Goal: Transaction & Acquisition: Book appointment/travel/reservation

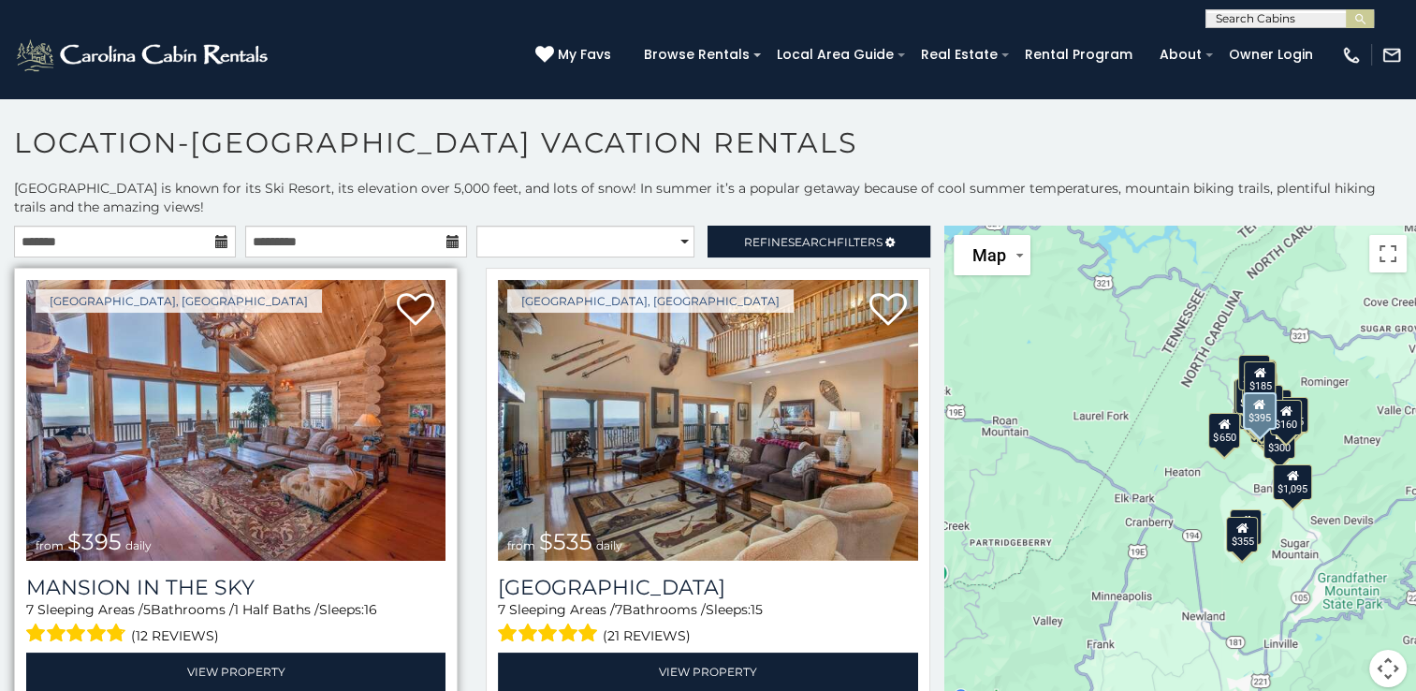
click at [151, 402] on img at bounding box center [235, 420] width 419 height 281
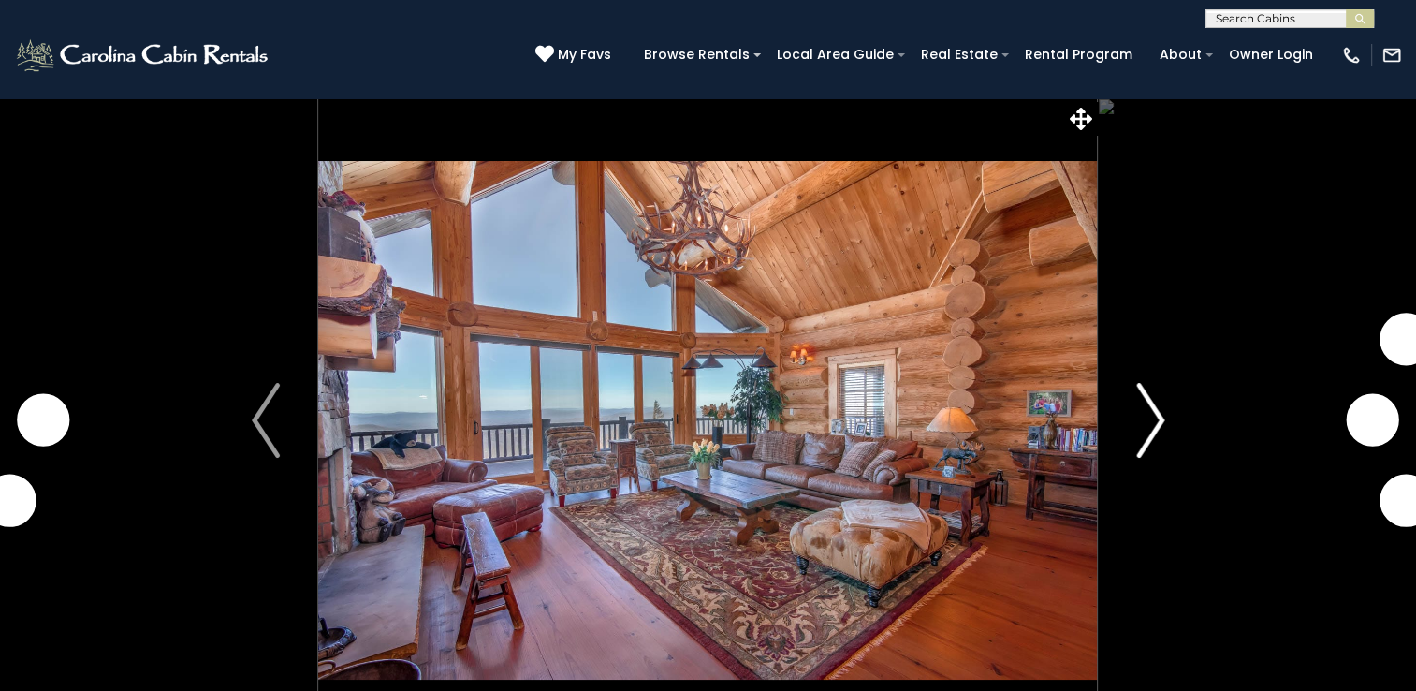
click at [1142, 429] on img "Next" at bounding box center [1150, 420] width 28 height 75
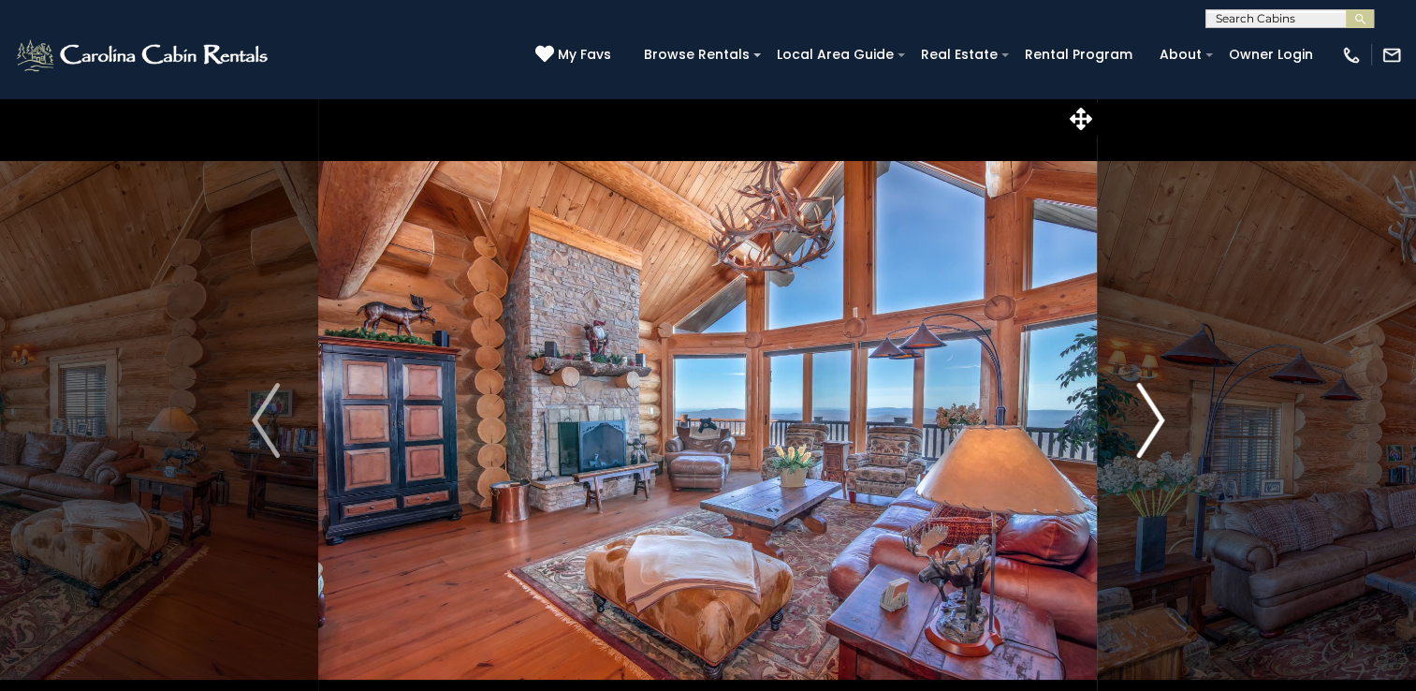
click at [1142, 429] on img "Next" at bounding box center [1150, 420] width 28 height 75
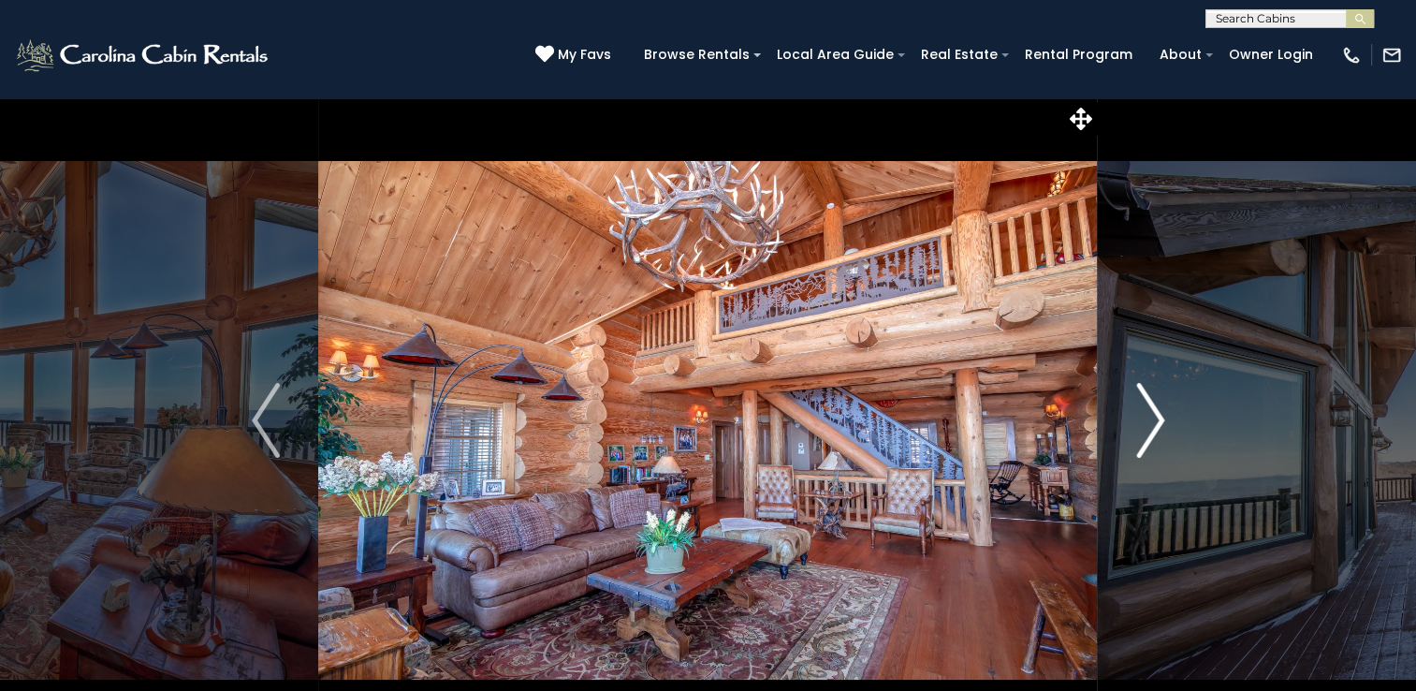
click at [1142, 429] on img "Next" at bounding box center [1150, 420] width 28 height 75
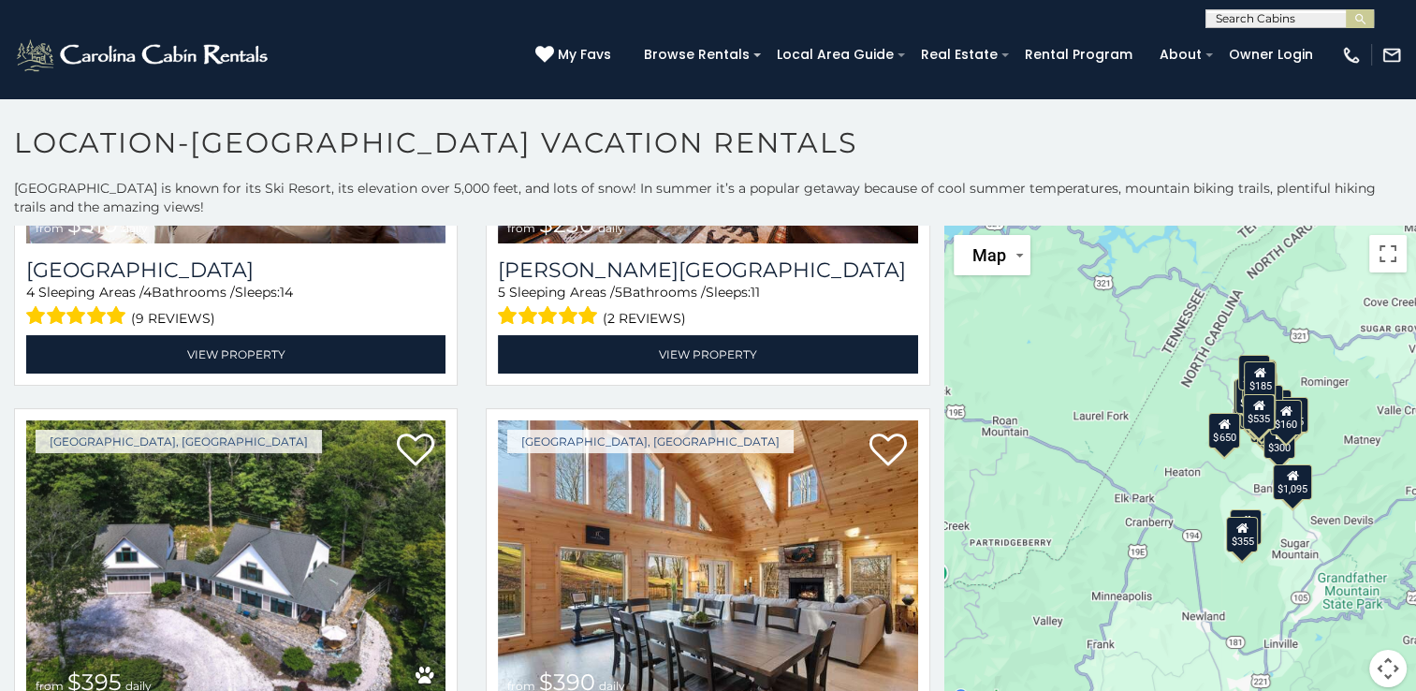
scroll to position [2115, 0]
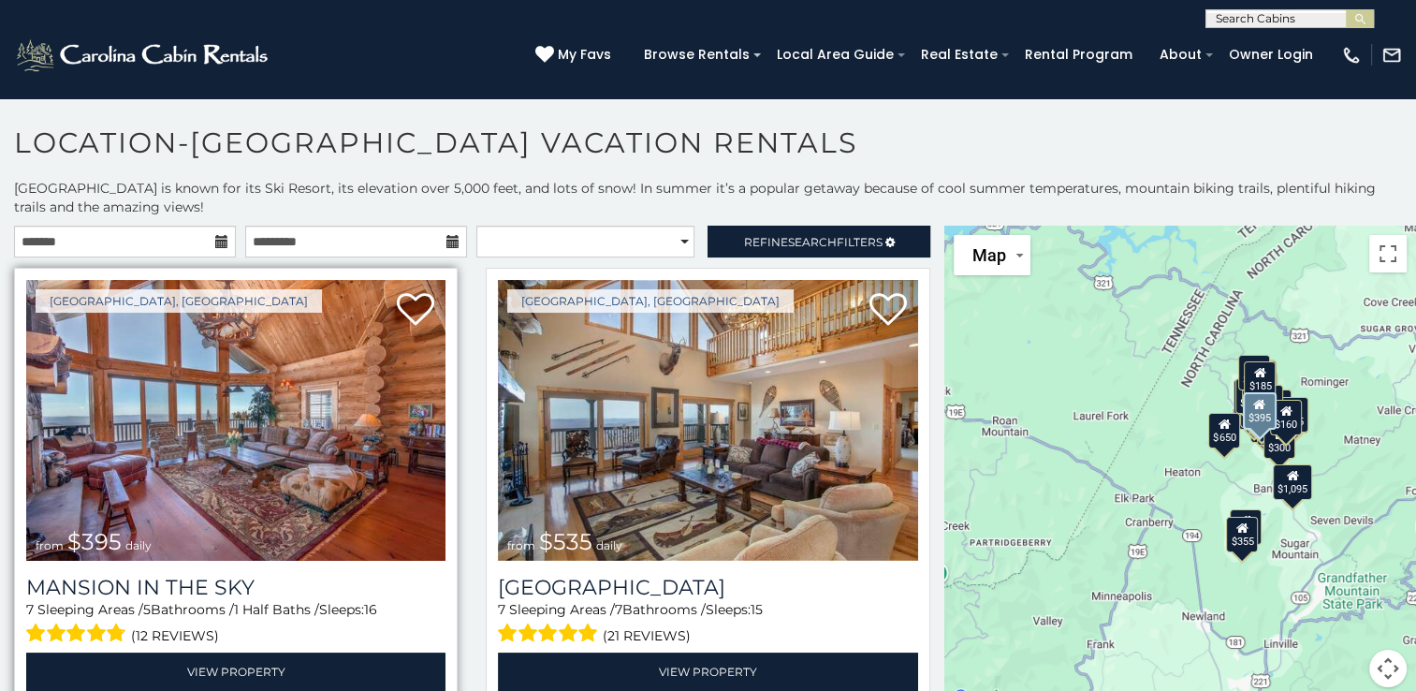
click at [271, 459] on img at bounding box center [235, 420] width 419 height 281
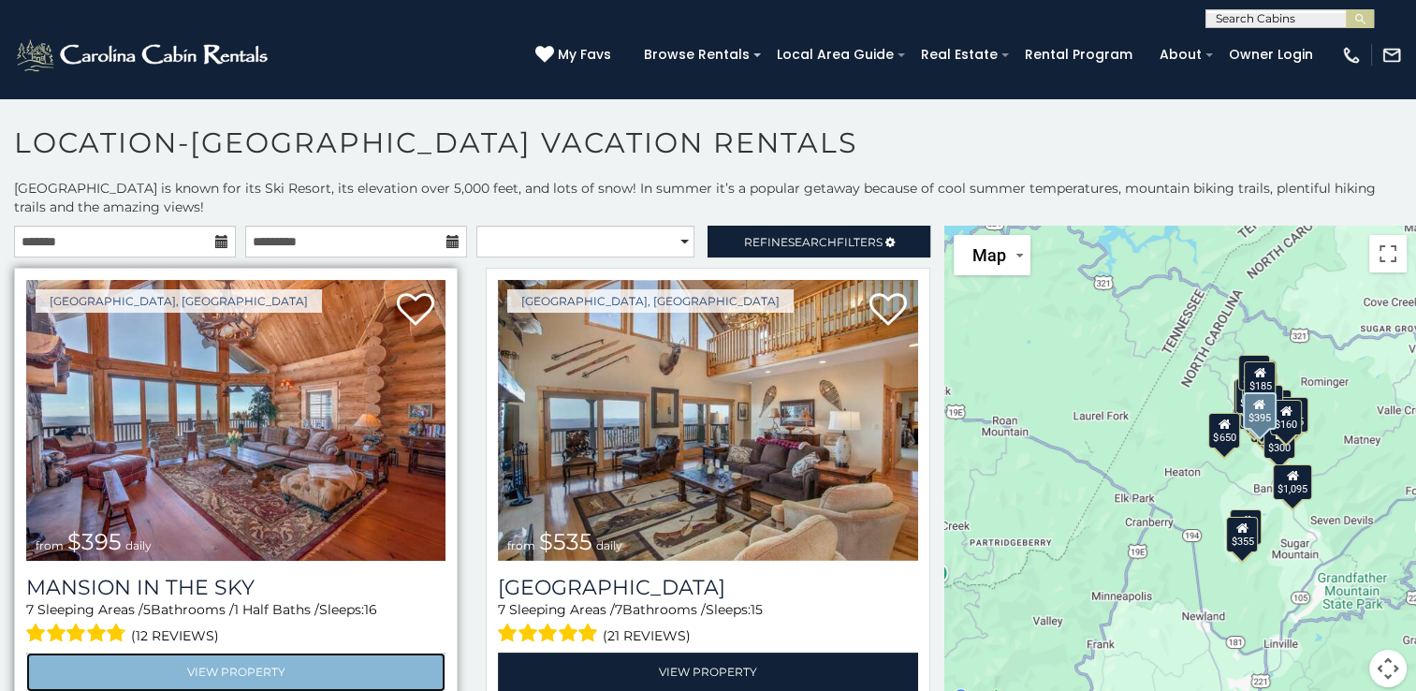
click at [206, 664] on link "View Property" at bounding box center [235, 671] width 419 height 38
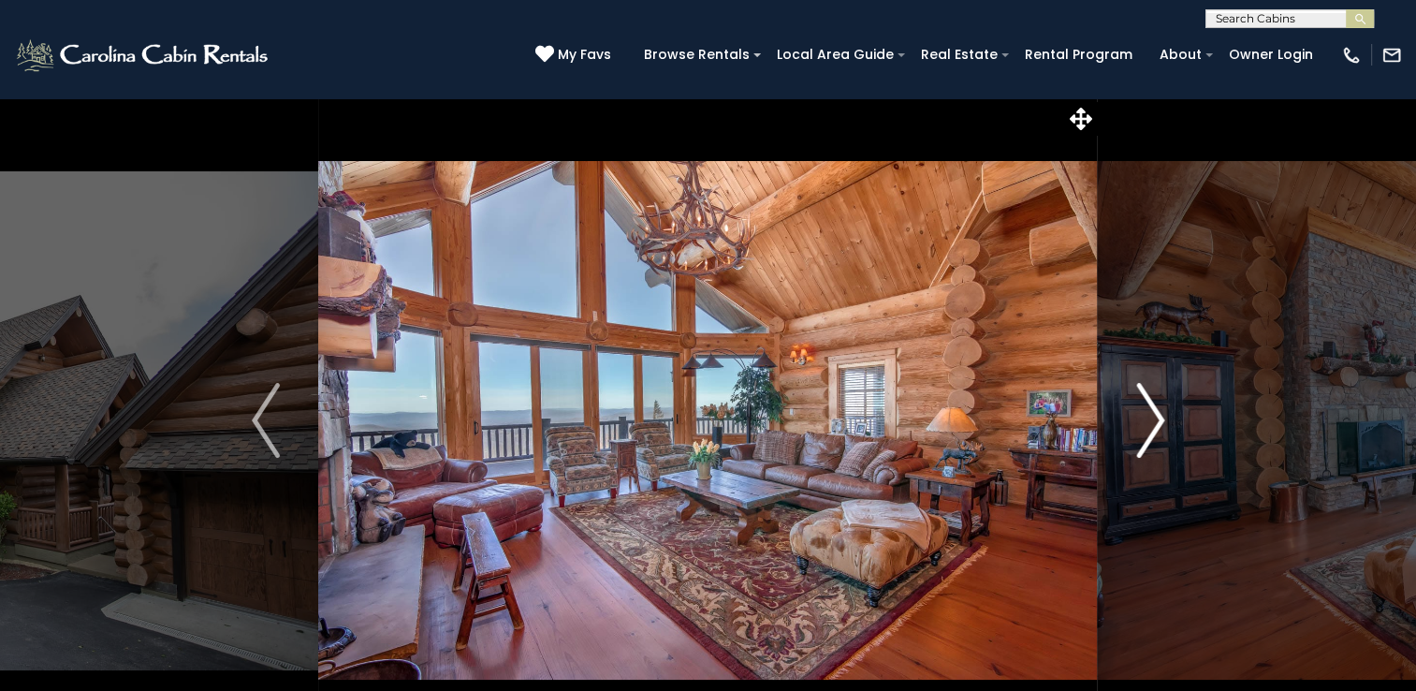
click at [1128, 430] on button "Next" at bounding box center [1150, 420] width 105 height 646
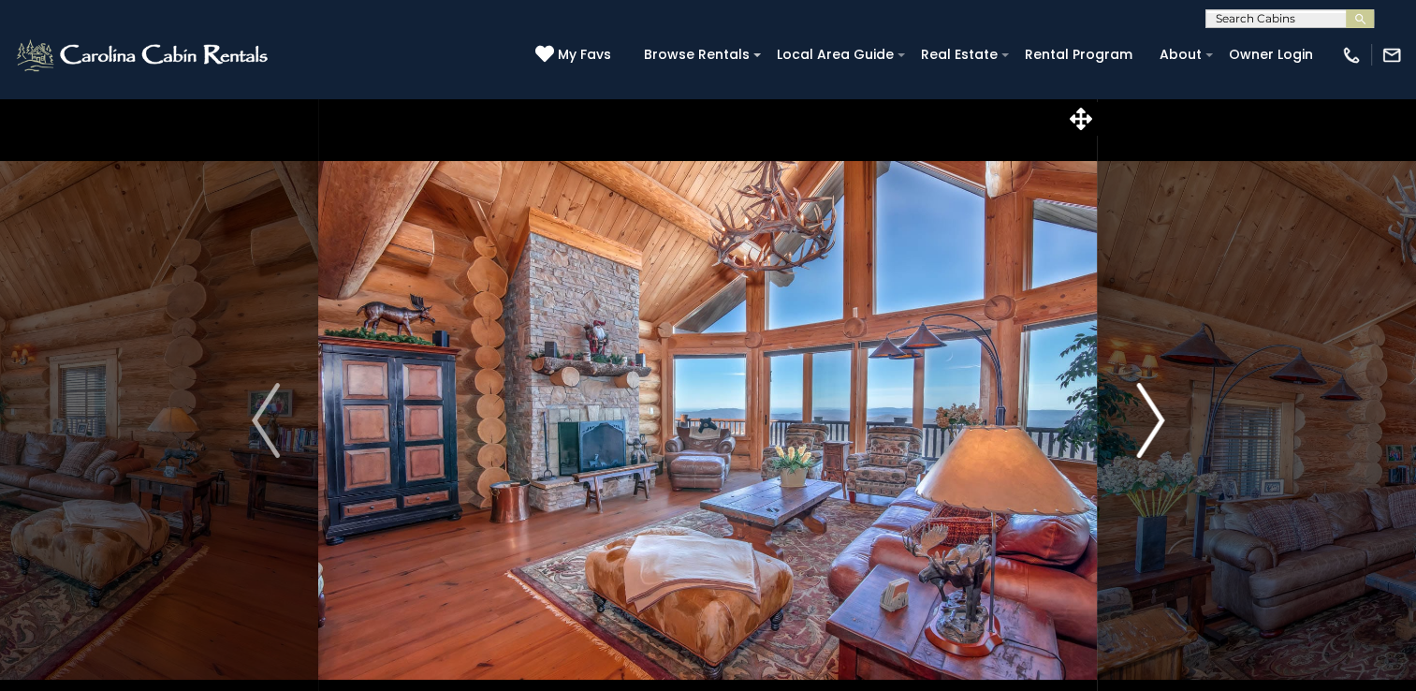
click at [1138, 421] on img "Next" at bounding box center [1150, 420] width 28 height 75
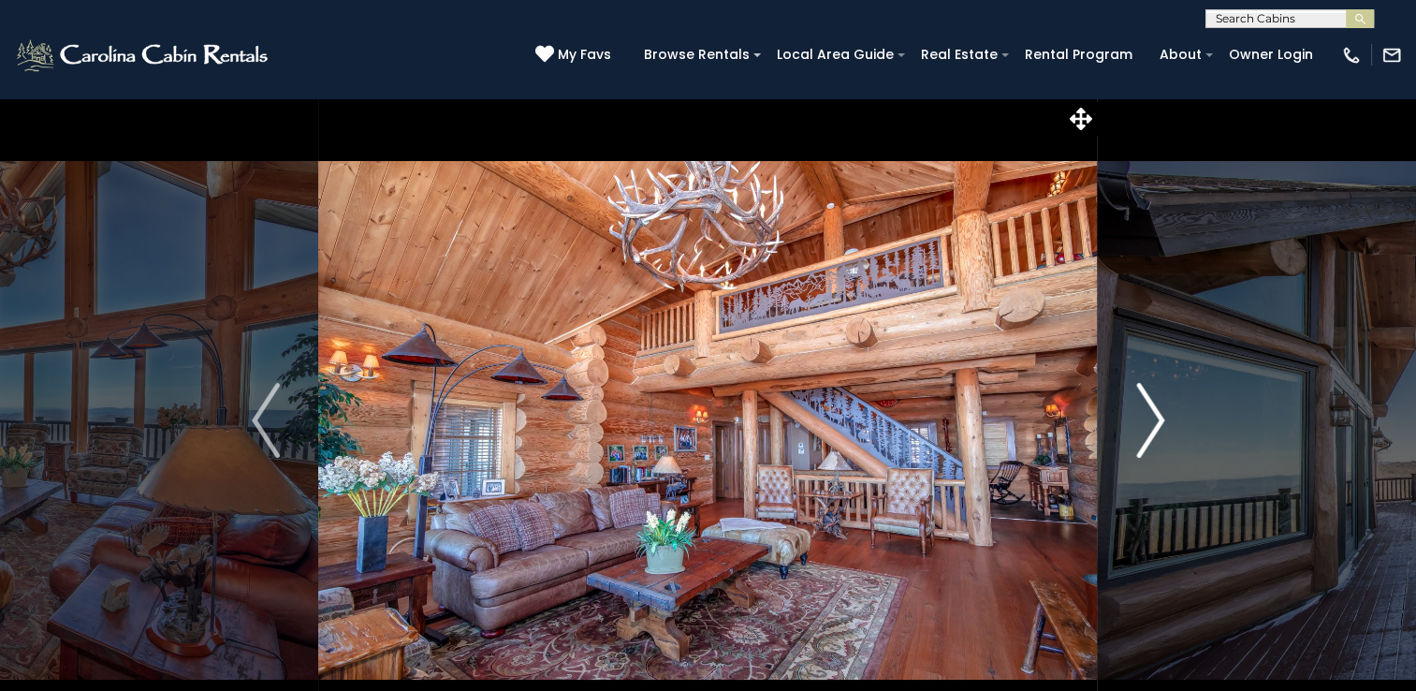
click at [1138, 421] on img "Next" at bounding box center [1150, 420] width 28 height 75
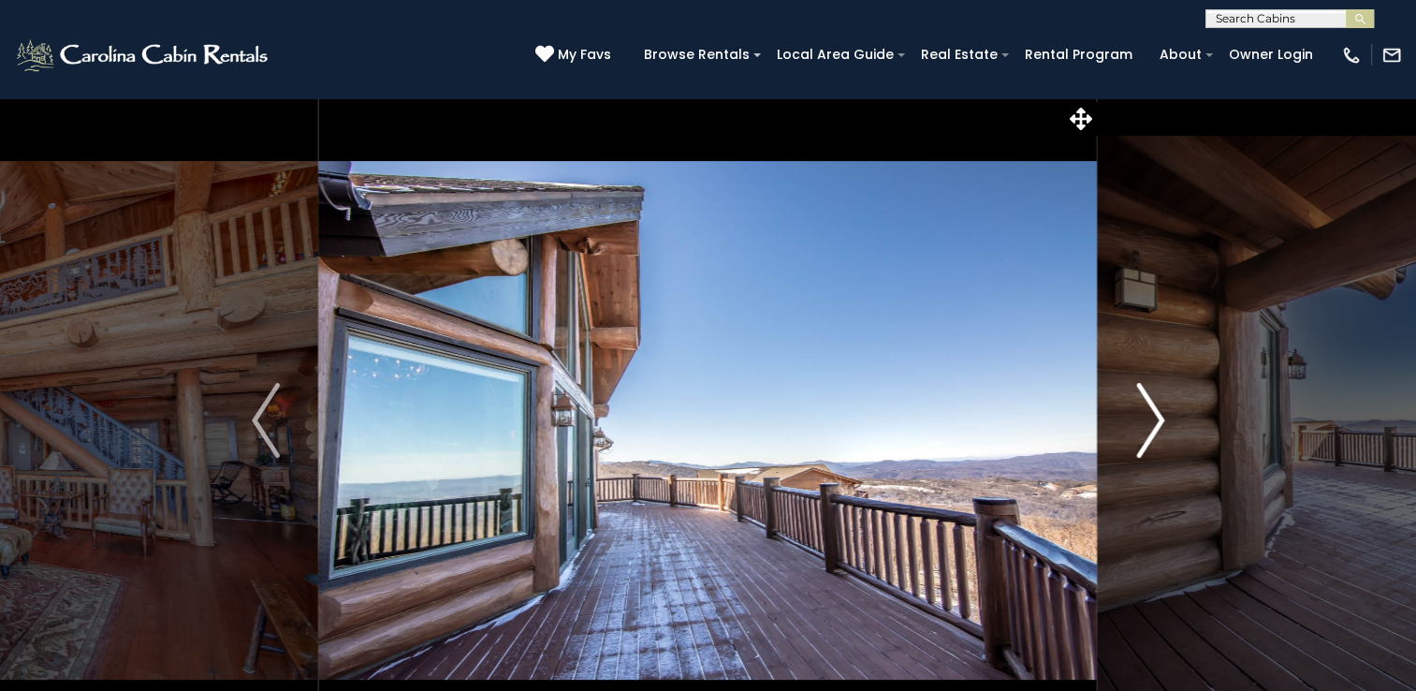
click at [1138, 421] on img "Next" at bounding box center [1150, 420] width 28 height 75
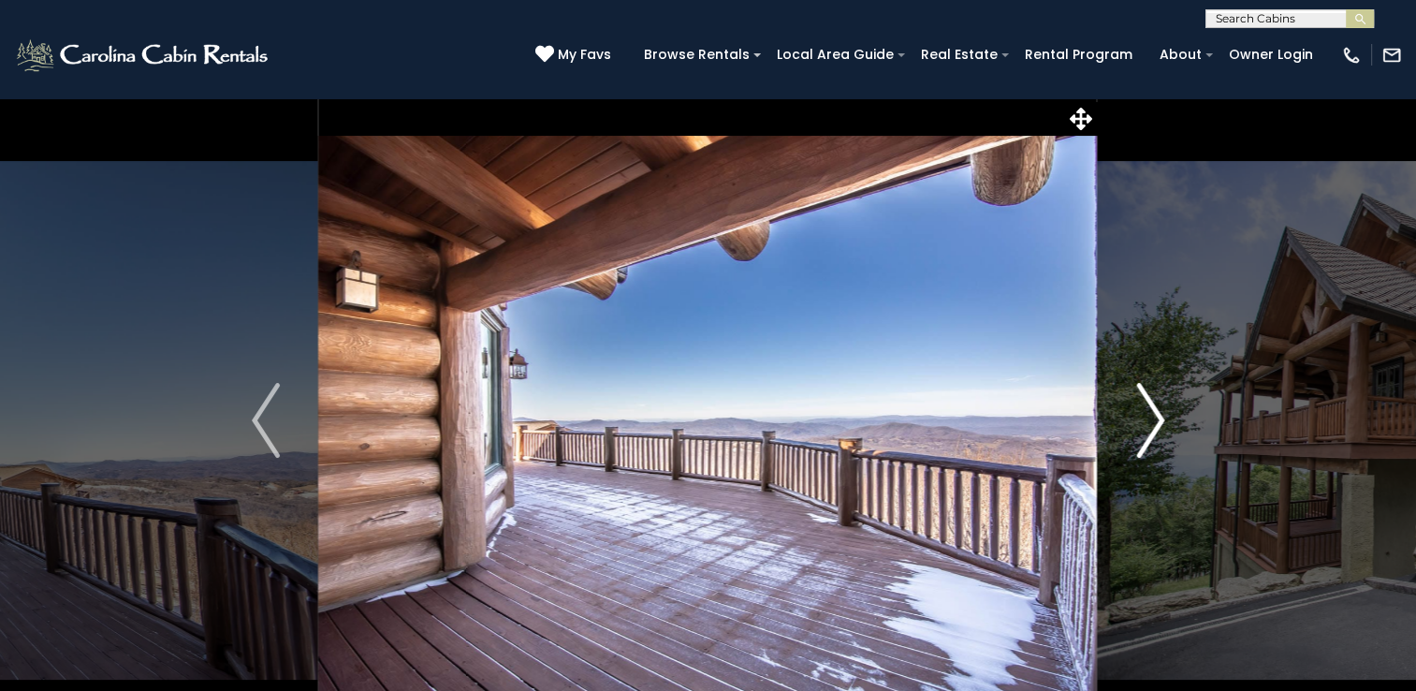
click at [1138, 421] on img "Next" at bounding box center [1150, 420] width 28 height 75
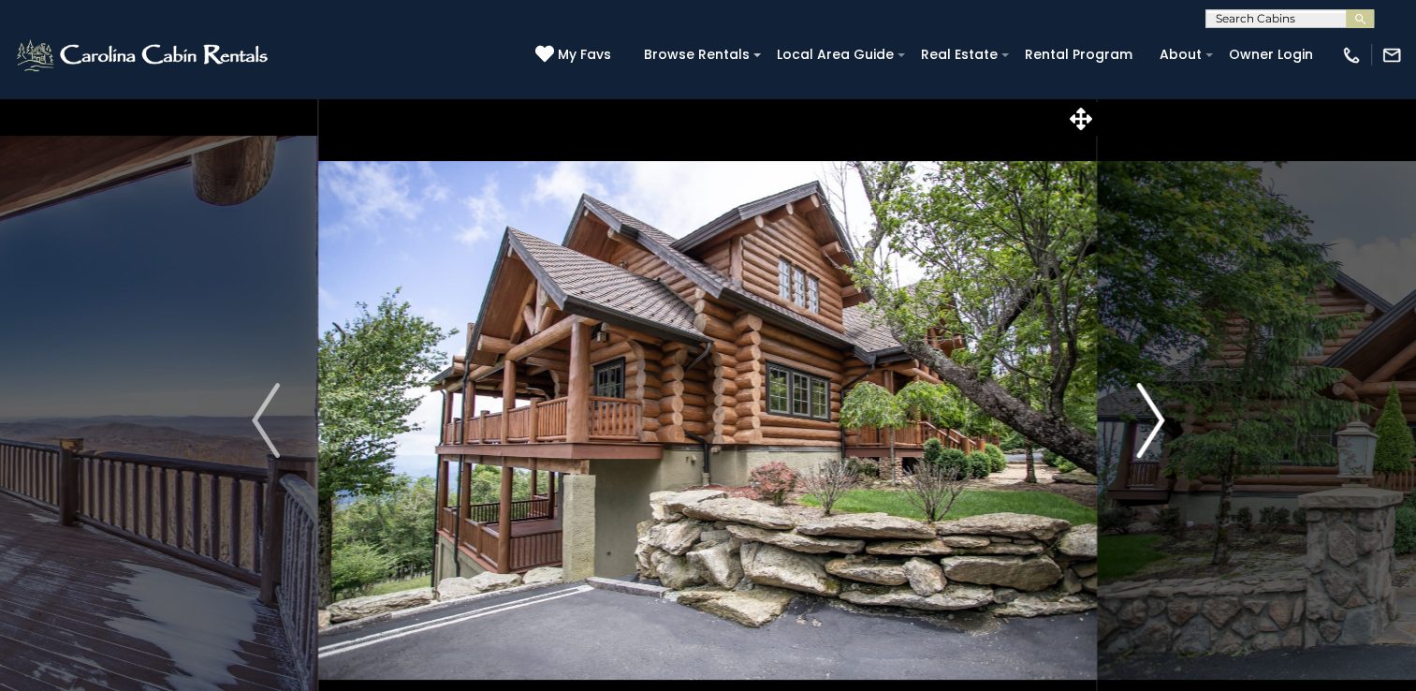
click at [1138, 421] on img "Next" at bounding box center [1150, 420] width 28 height 75
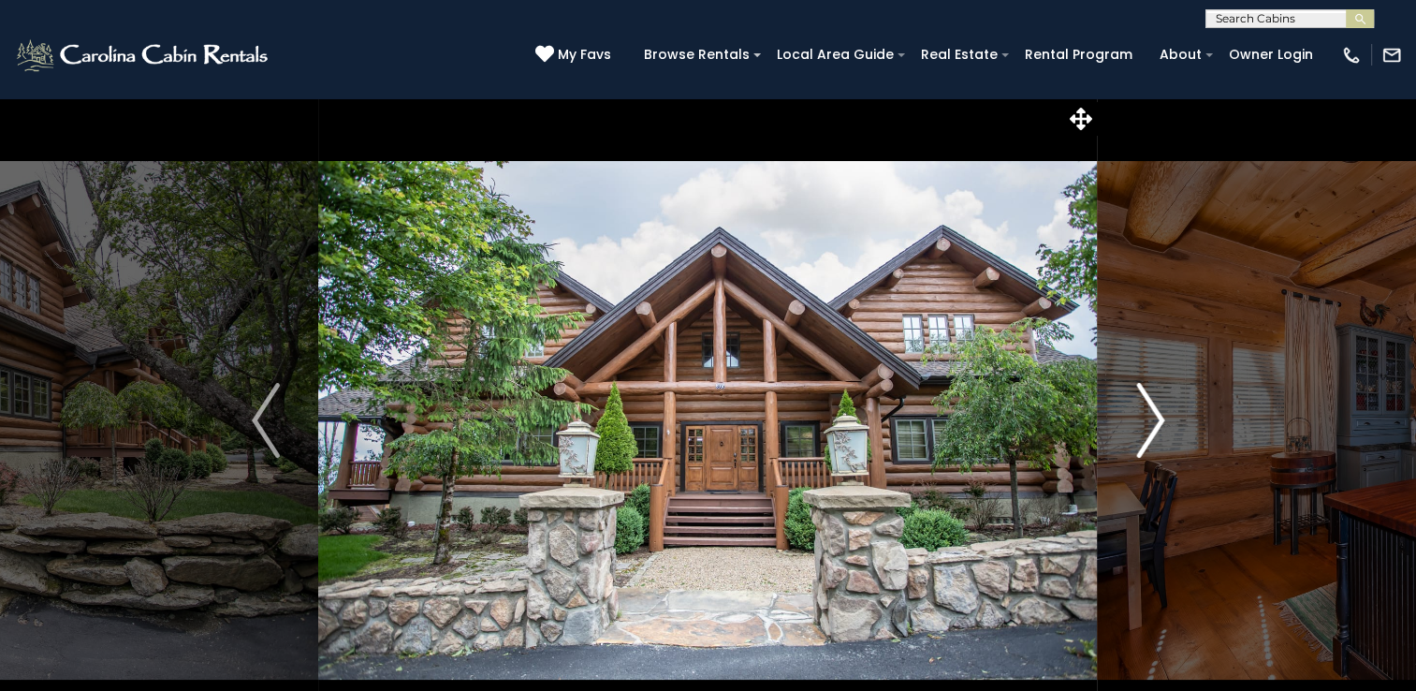
click at [1153, 420] on img "Next" at bounding box center [1150, 420] width 28 height 75
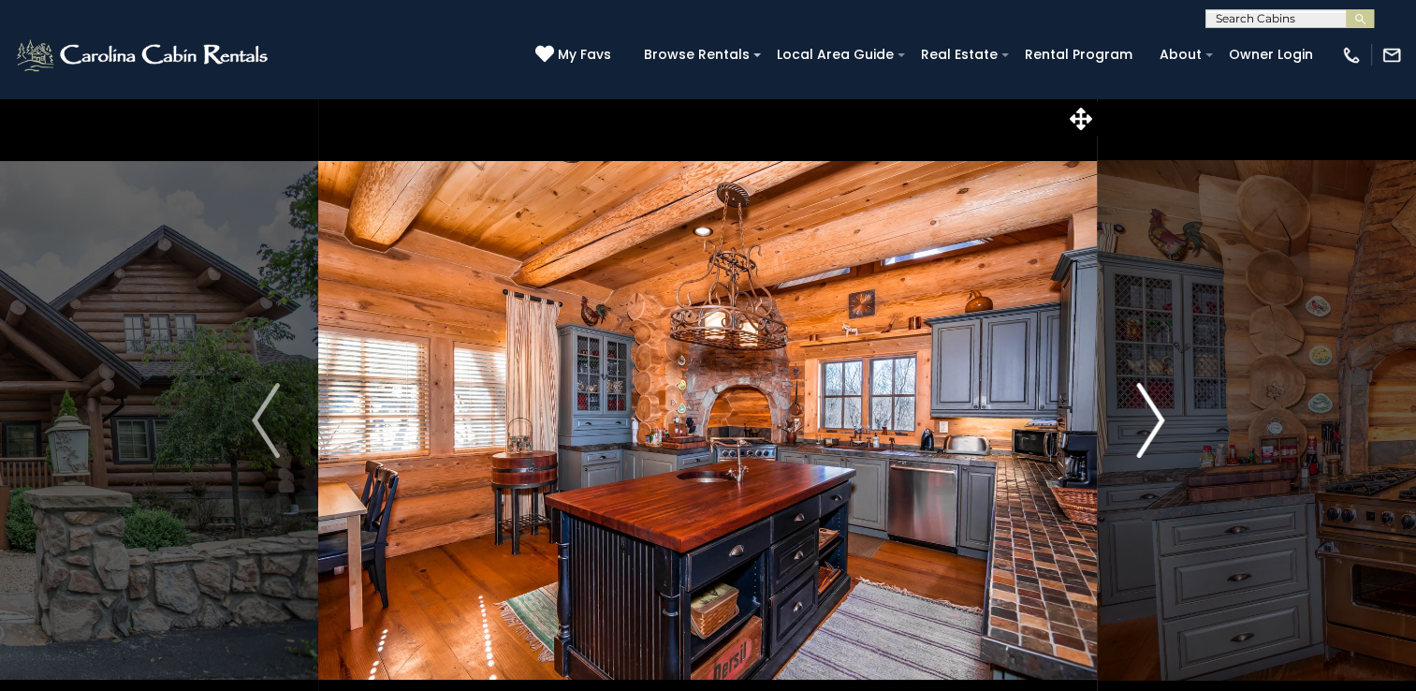
click at [1153, 420] on img "Next" at bounding box center [1150, 420] width 28 height 75
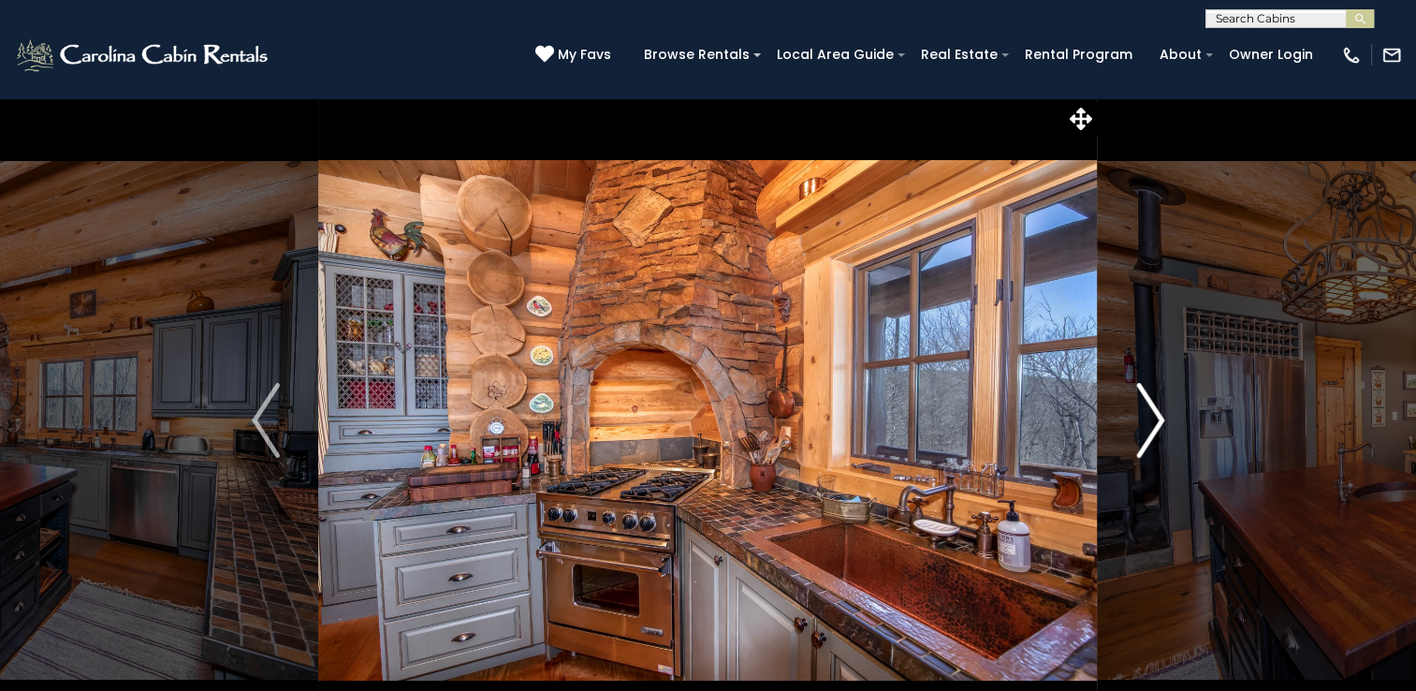
click at [1153, 420] on img "Next" at bounding box center [1150, 420] width 28 height 75
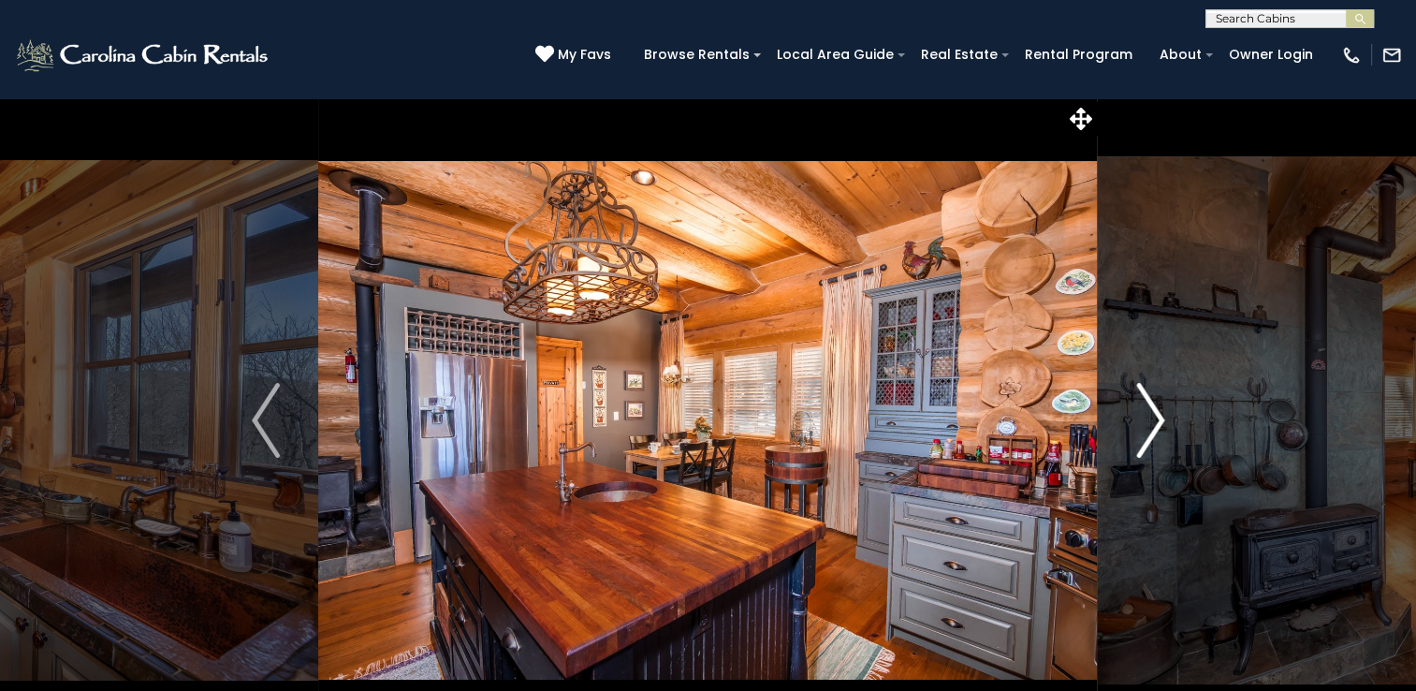
click at [1153, 420] on img "Next" at bounding box center [1150, 420] width 28 height 75
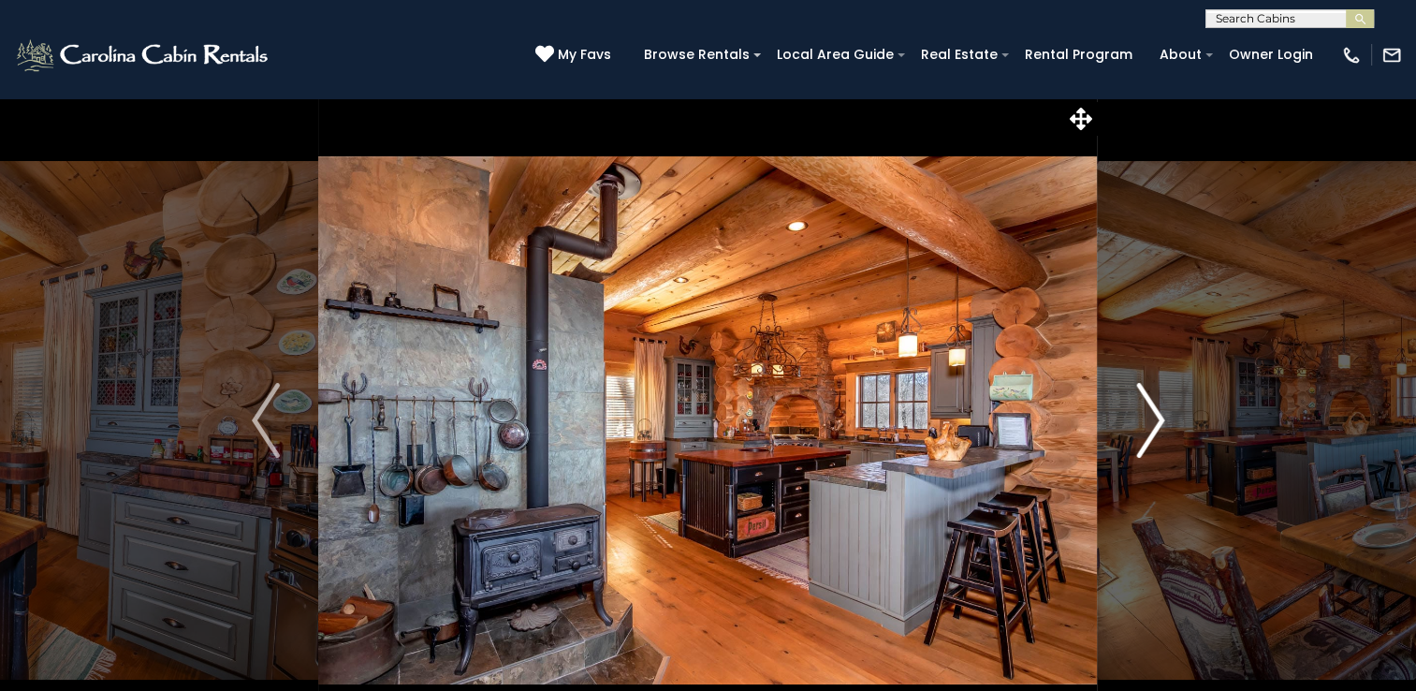
click at [1153, 420] on img "Next" at bounding box center [1150, 420] width 28 height 75
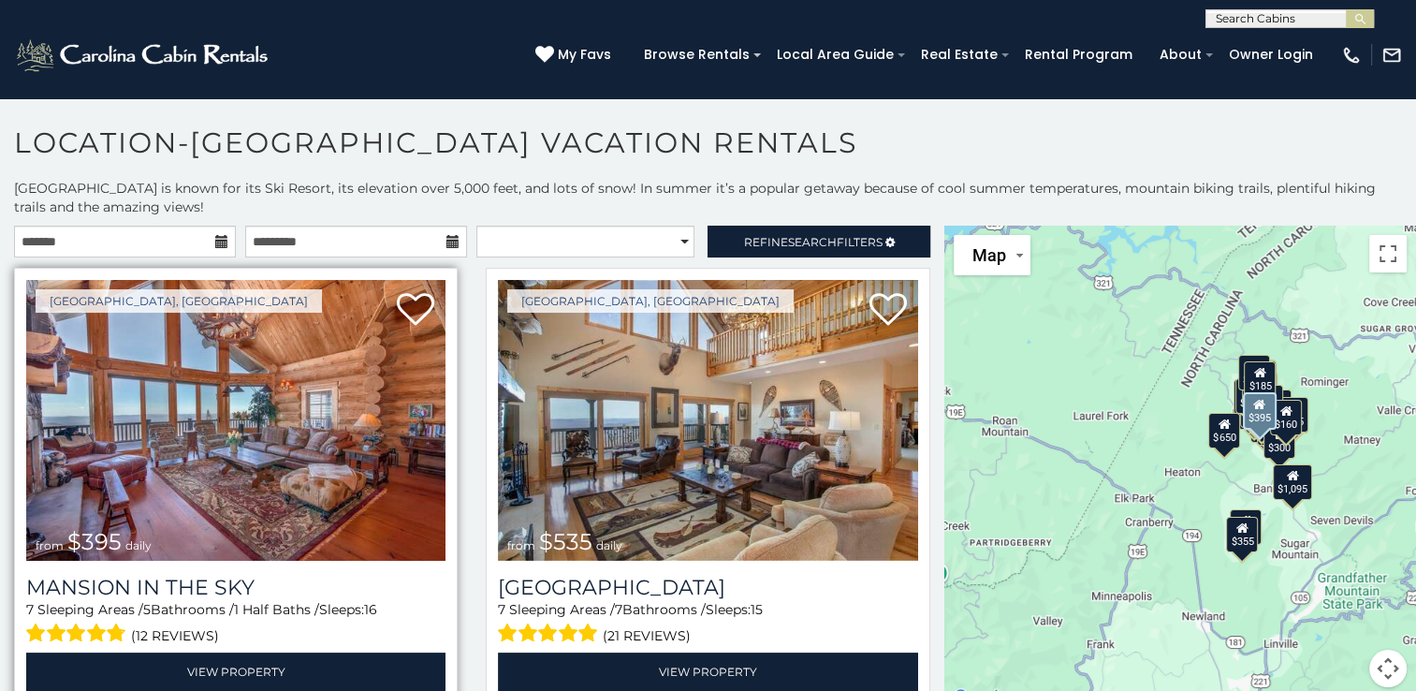
click at [253, 393] on img at bounding box center [235, 420] width 419 height 281
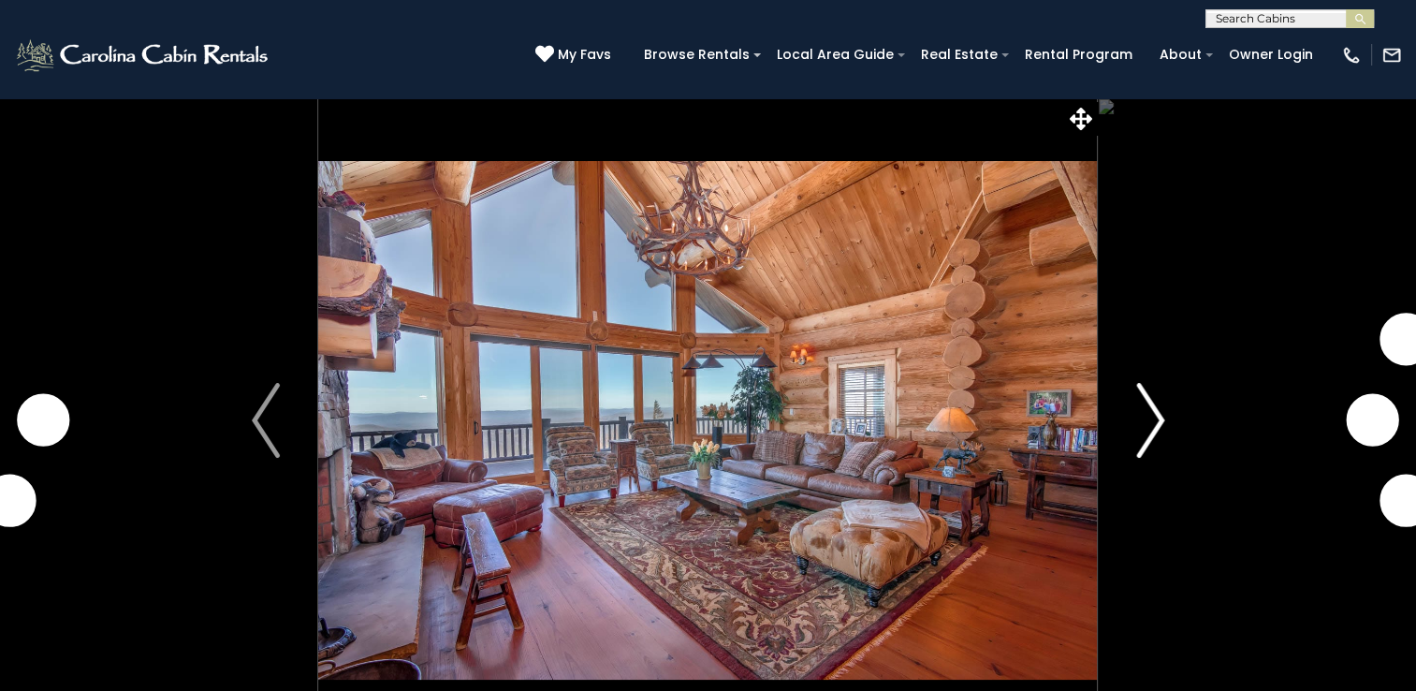
click at [1143, 432] on img "Next" at bounding box center [1150, 420] width 28 height 75
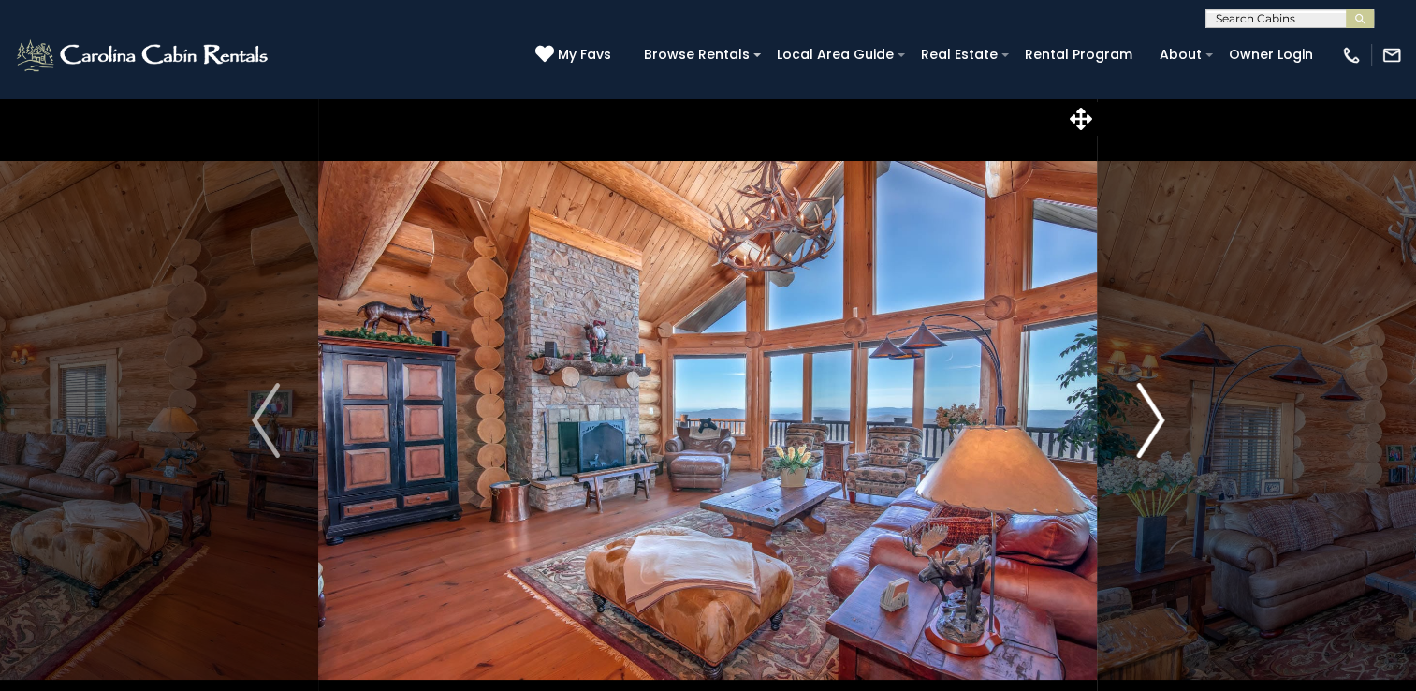
click at [1143, 432] on img "Next" at bounding box center [1150, 420] width 28 height 75
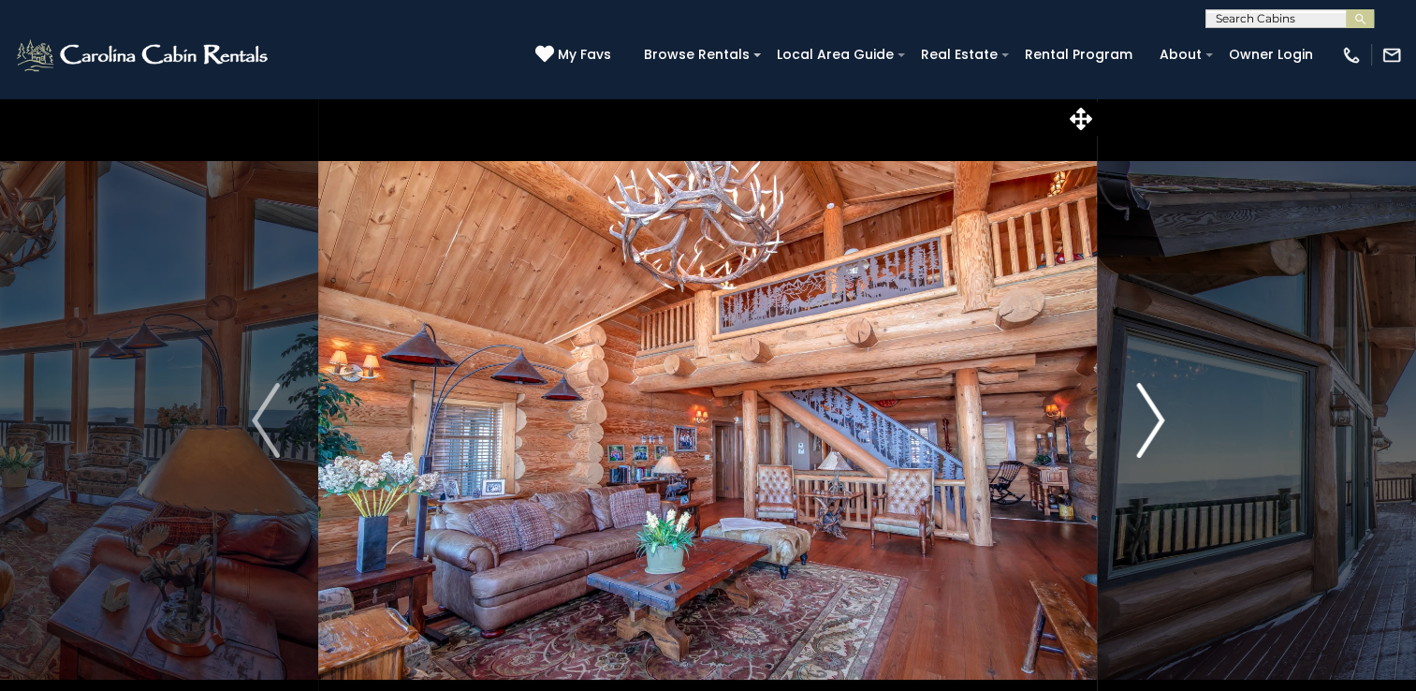
click at [1143, 432] on img "Next" at bounding box center [1150, 420] width 28 height 75
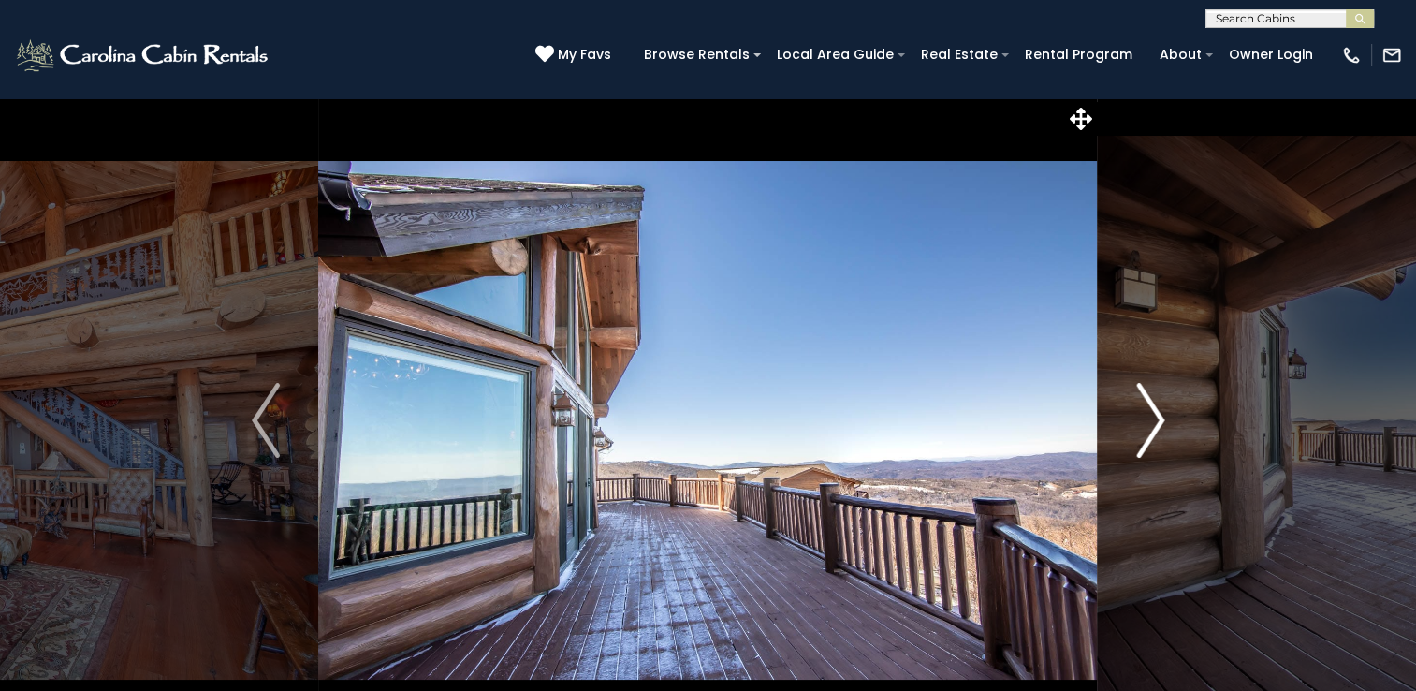
click at [1143, 432] on img "Next" at bounding box center [1150, 420] width 28 height 75
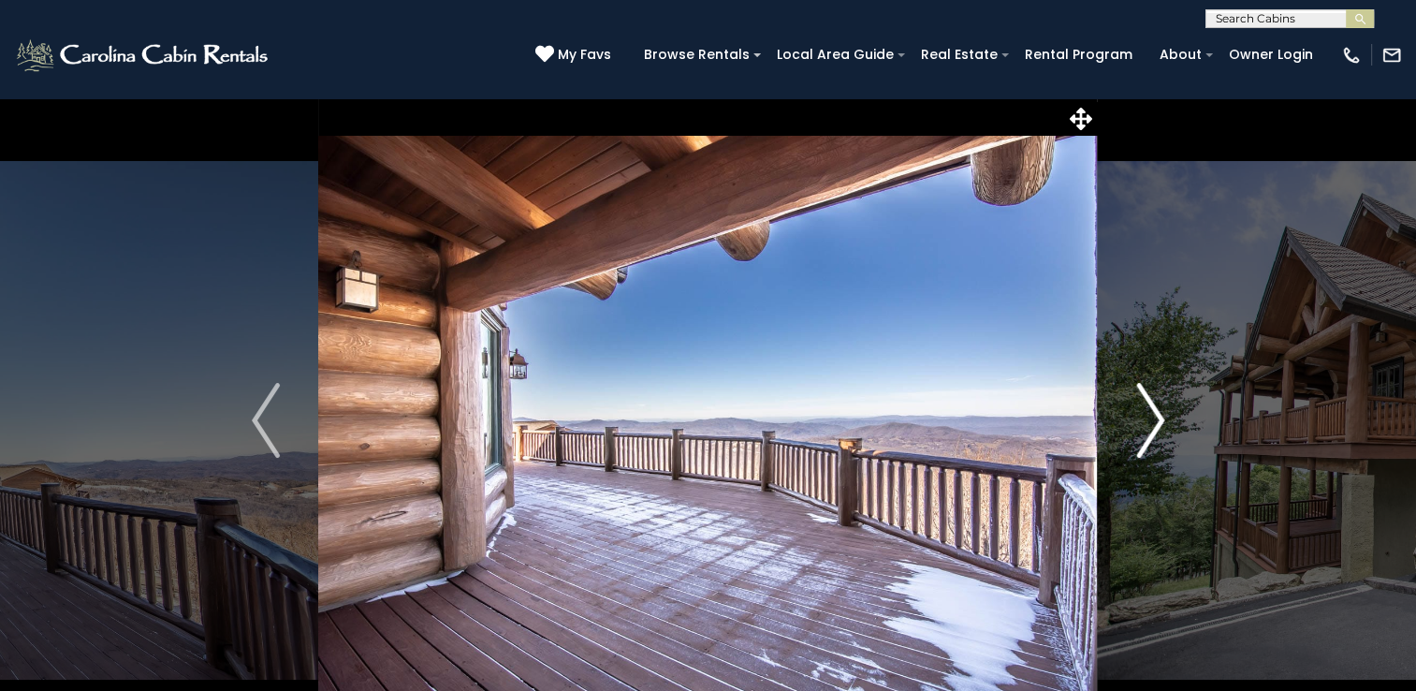
click at [1143, 432] on img "Next" at bounding box center [1150, 420] width 28 height 75
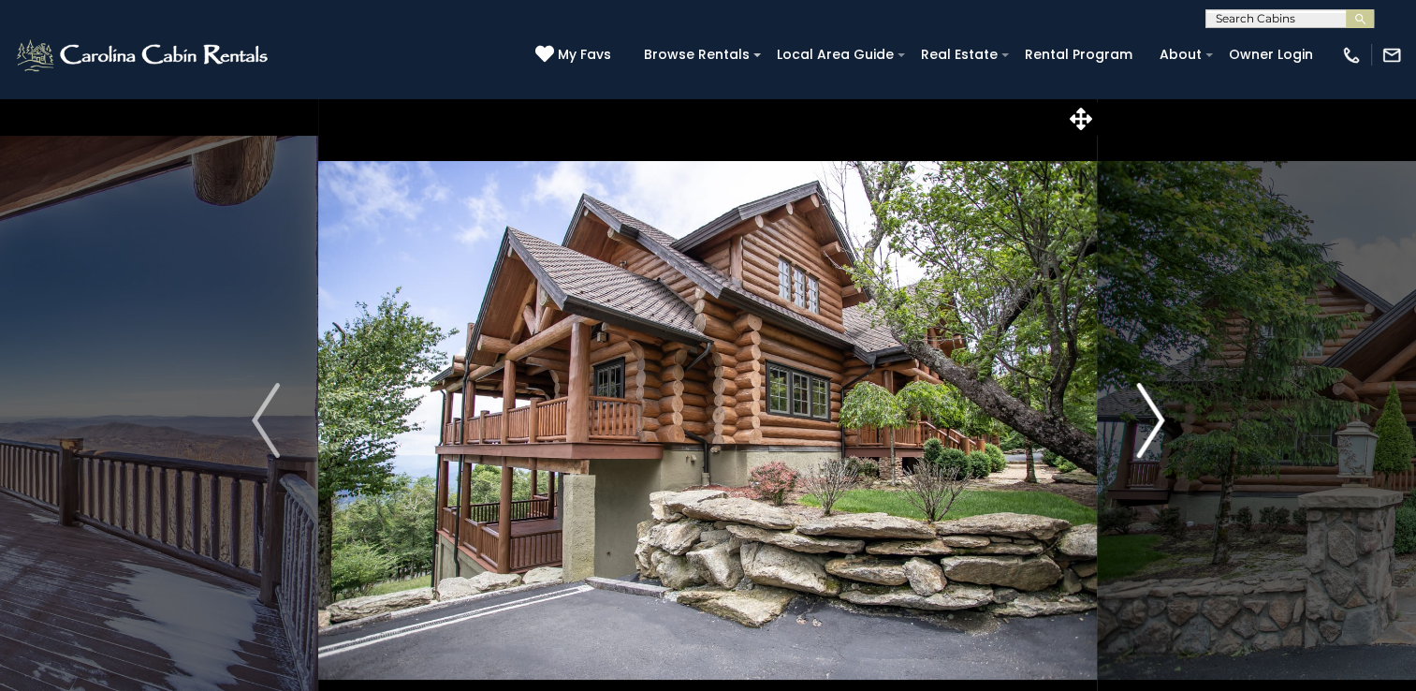
click at [1143, 432] on img "Next" at bounding box center [1150, 420] width 28 height 75
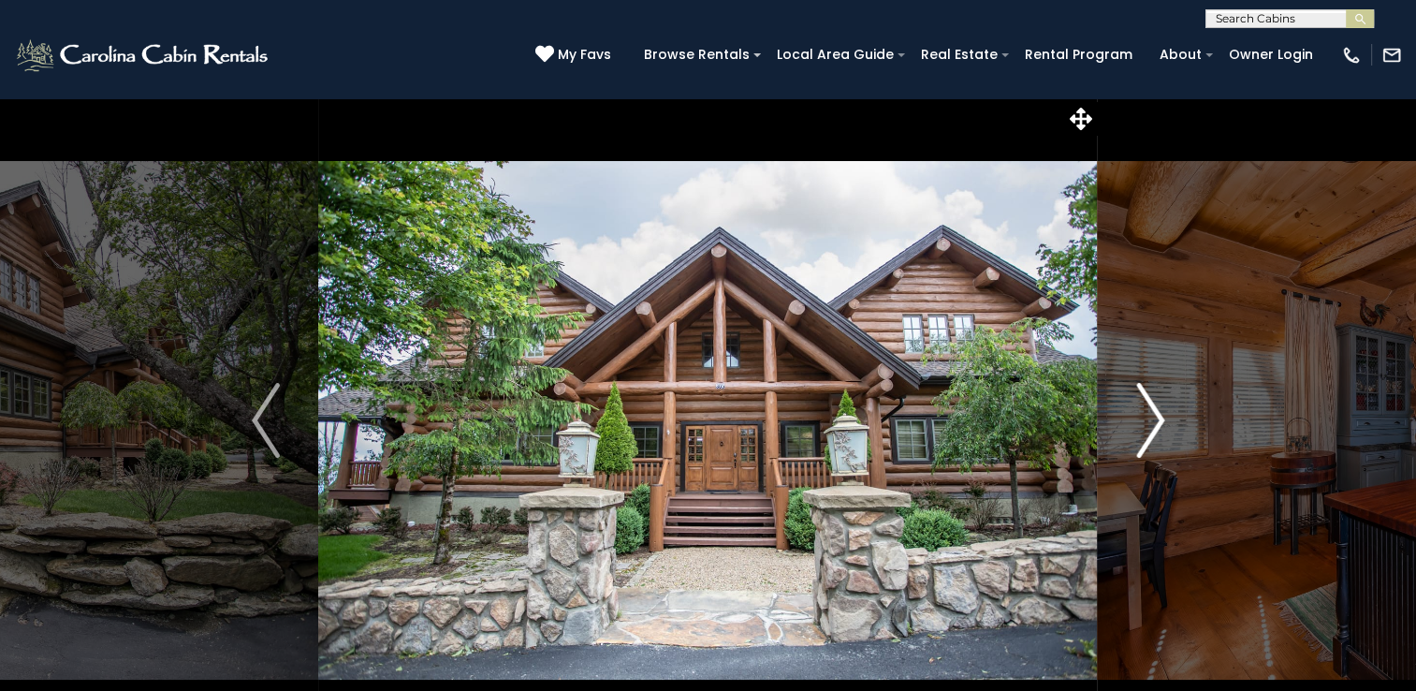
click at [1143, 432] on img "Next" at bounding box center [1150, 420] width 28 height 75
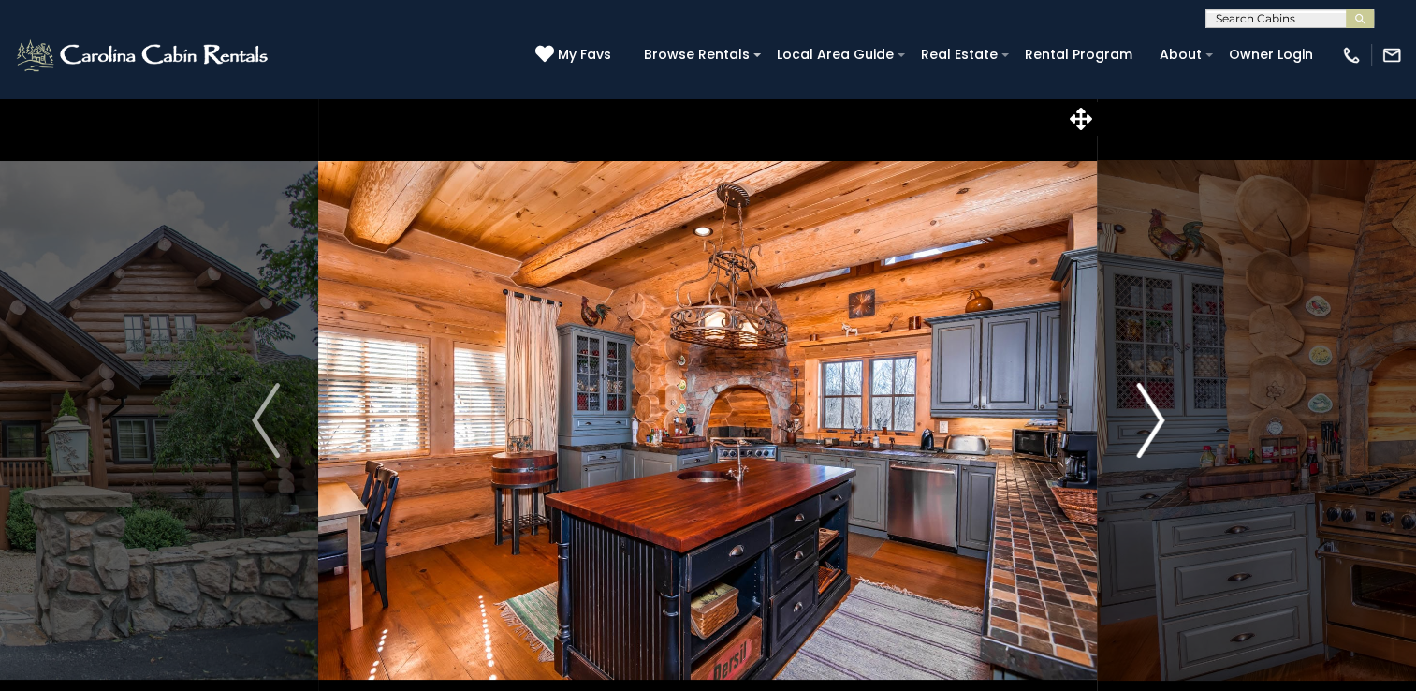
click at [1143, 432] on img "Next" at bounding box center [1150, 420] width 28 height 75
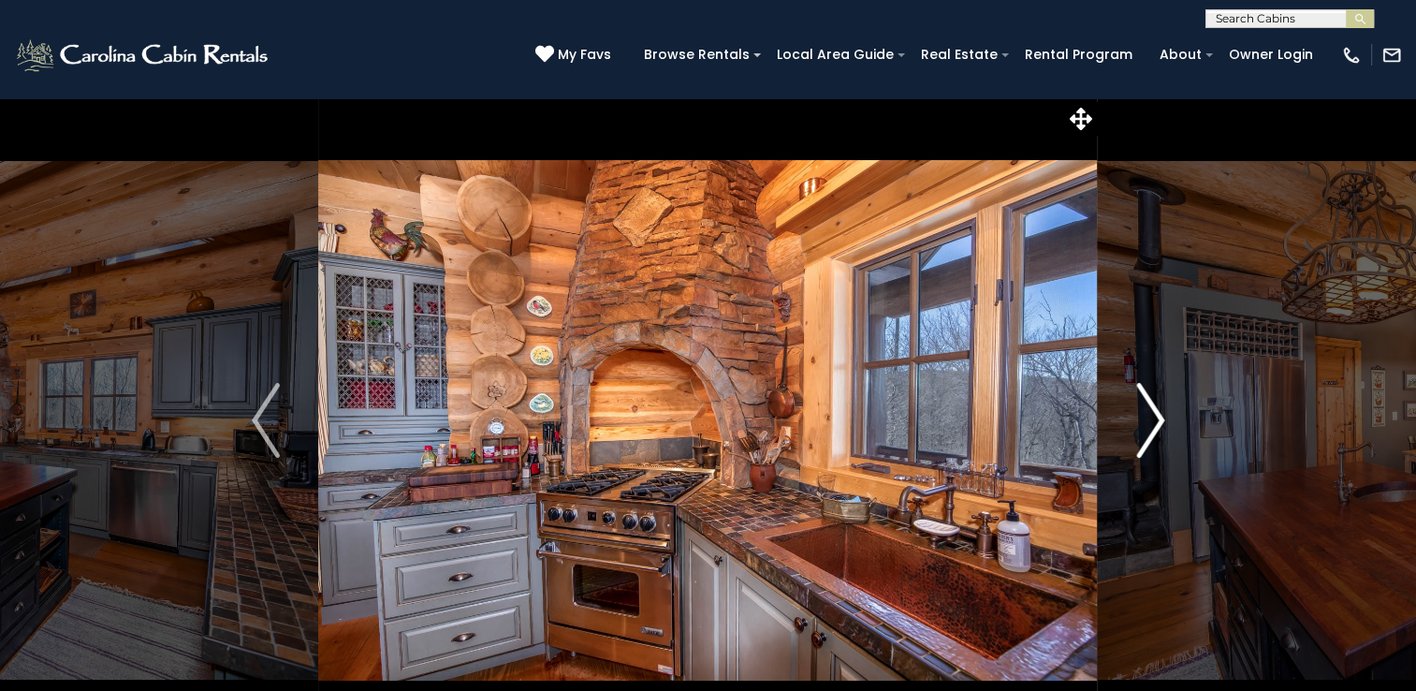
click at [1143, 432] on img "Next" at bounding box center [1150, 420] width 28 height 75
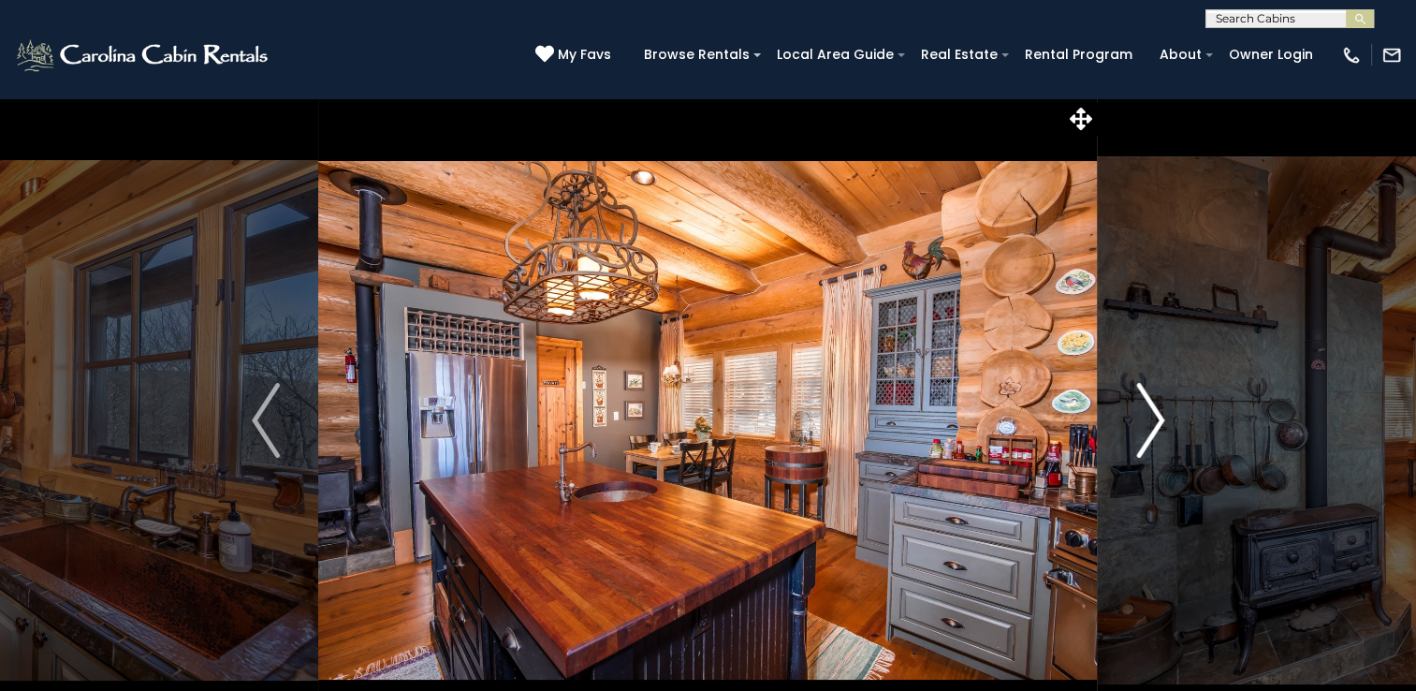
click at [1143, 432] on img "Next" at bounding box center [1150, 420] width 28 height 75
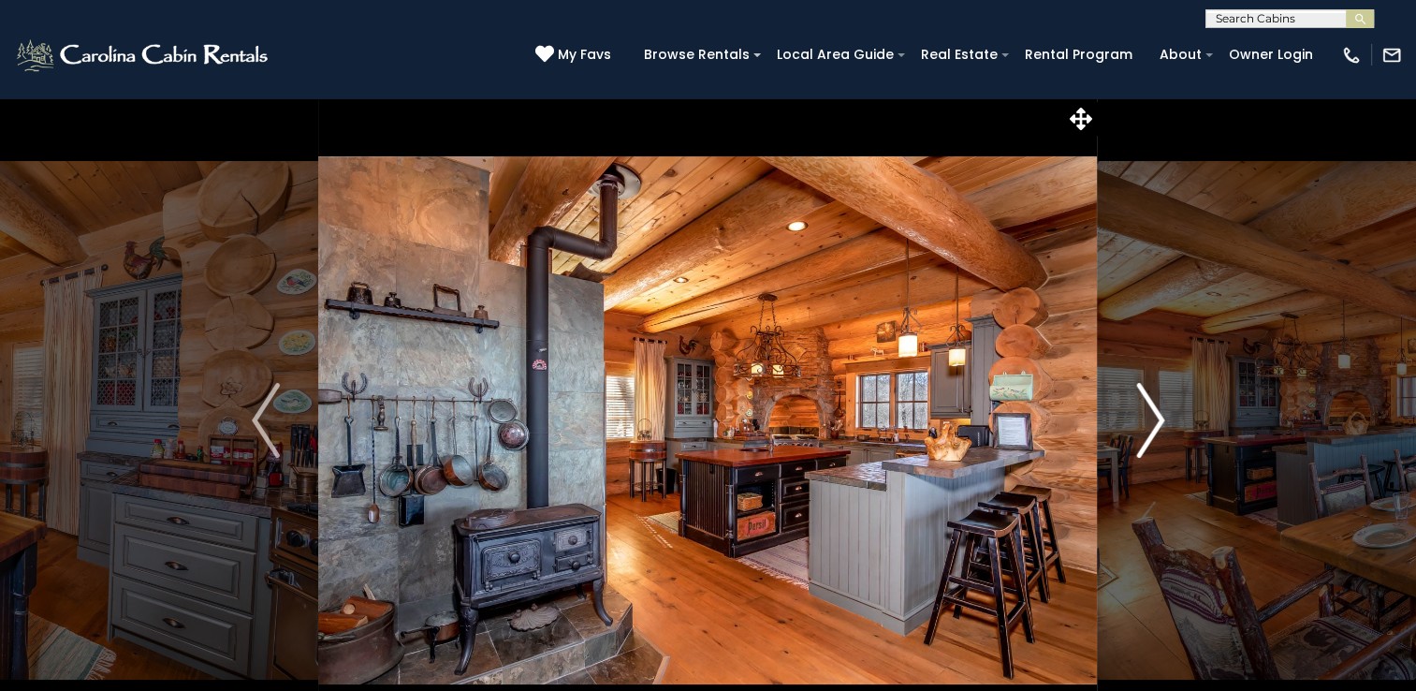
click at [1161, 414] on img "Next" at bounding box center [1150, 420] width 28 height 75
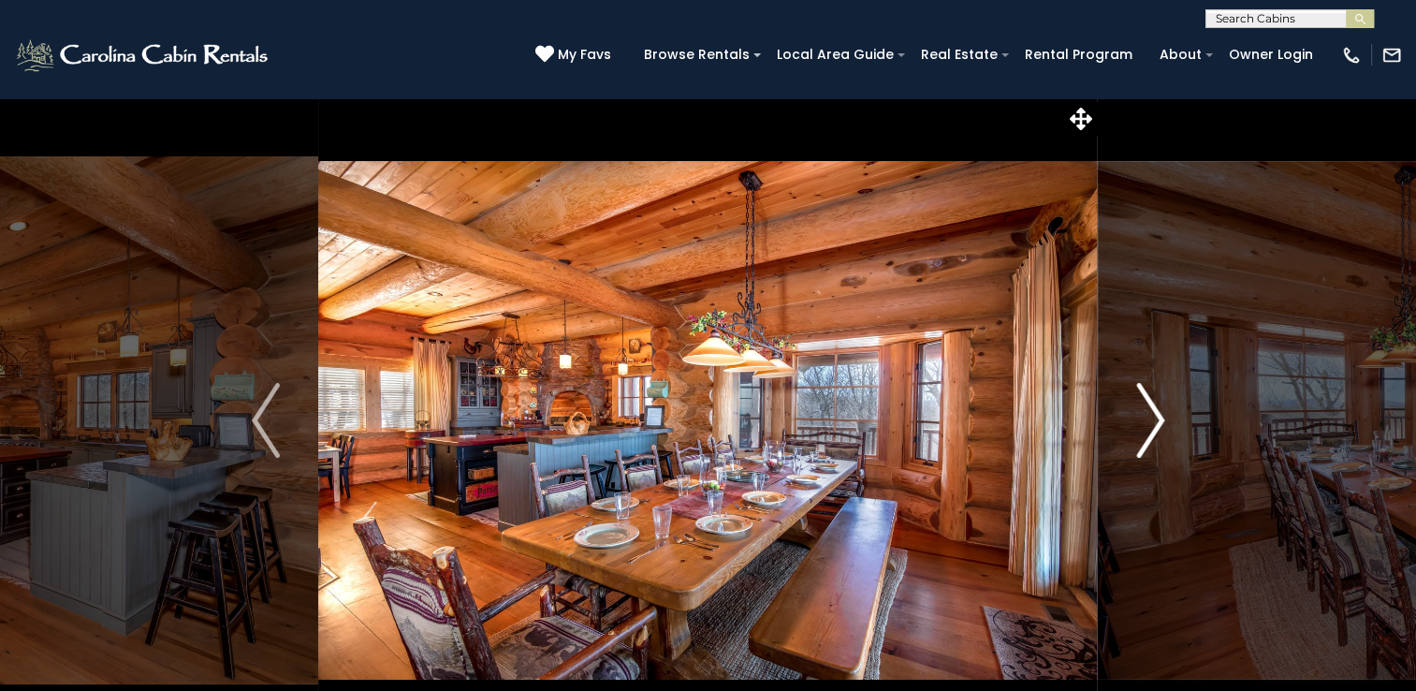
click at [1161, 414] on img "Next" at bounding box center [1150, 420] width 28 height 75
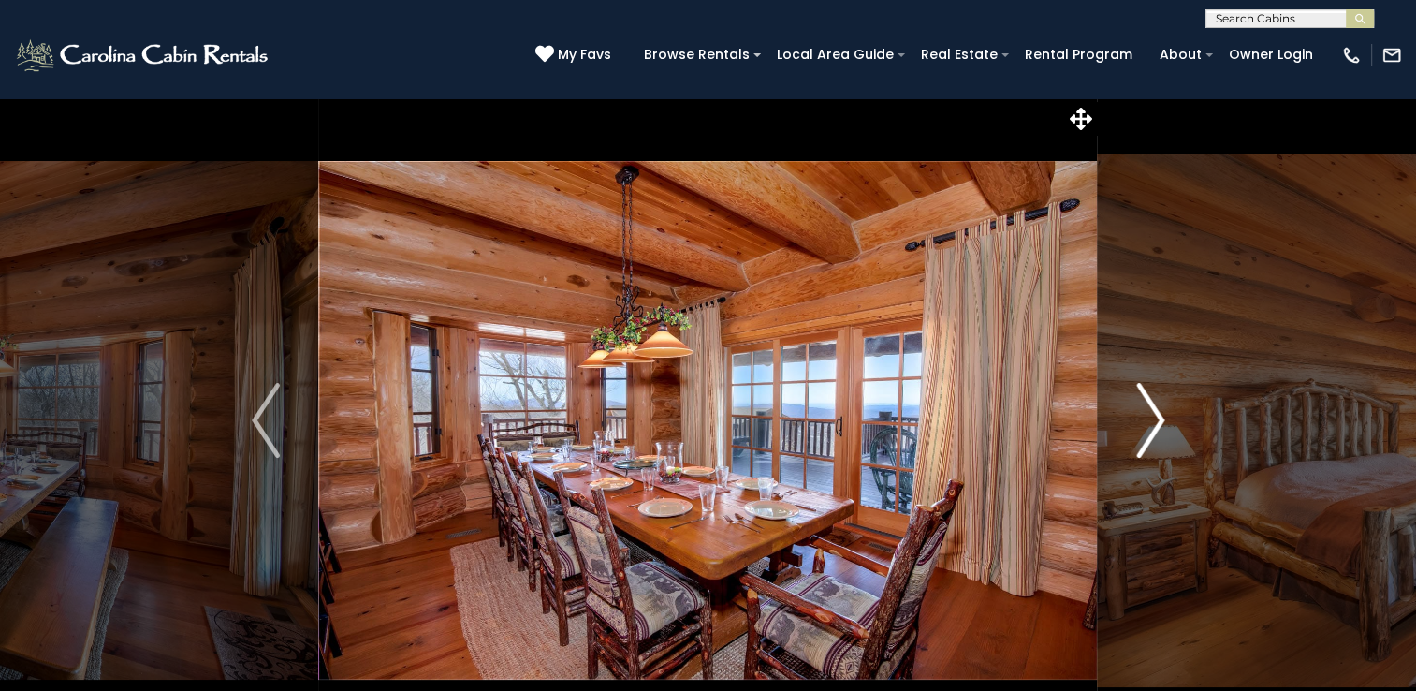
click at [1161, 414] on img "Next" at bounding box center [1150, 420] width 28 height 75
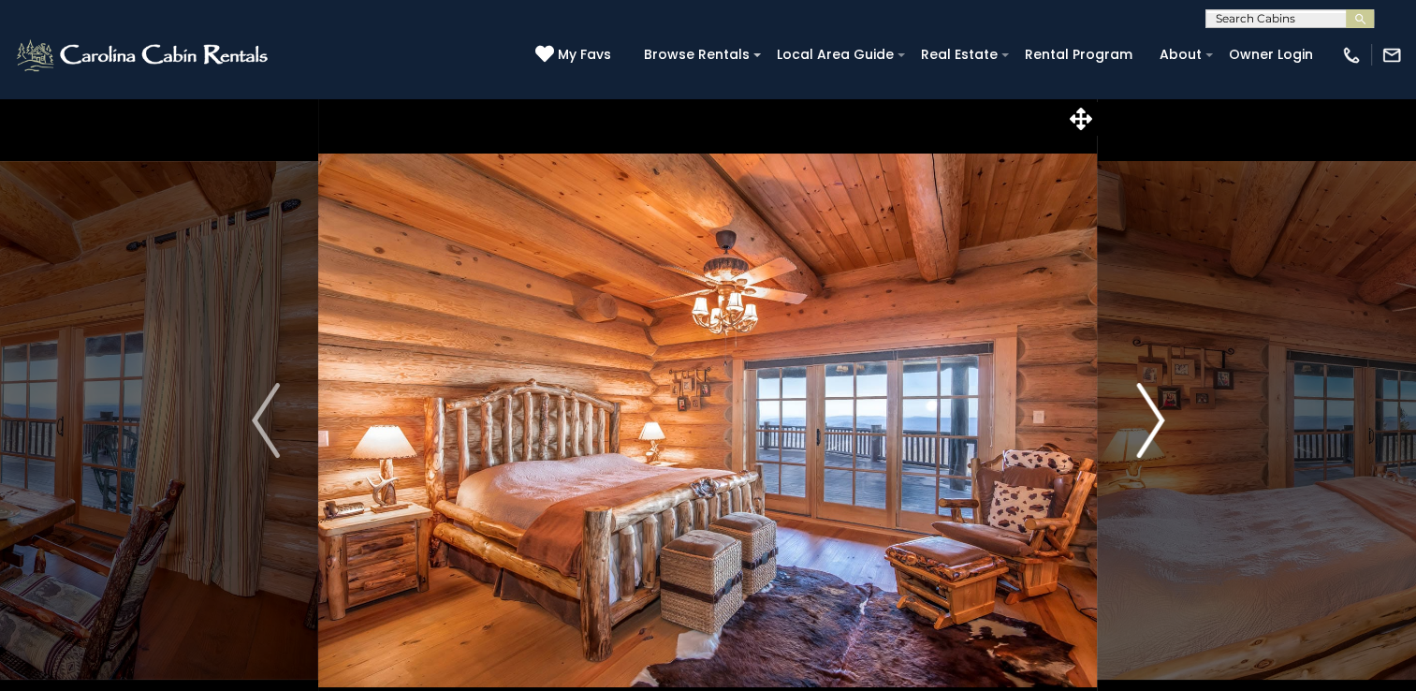
click at [1161, 414] on img "Next" at bounding box center [1150, 420] width 28 height 75
